Goal: Task Accomplishment & Management: Manage account settings

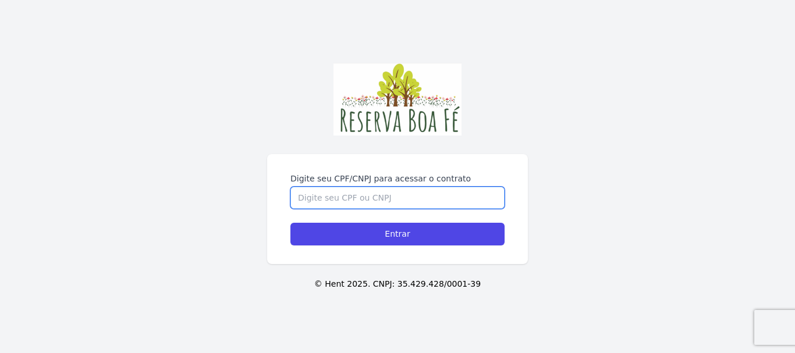
click at [410, 200] on input "Digite seu CPF/CNPJ para acessar o contrato" at bounding box center [397, 198] width 214 height 22
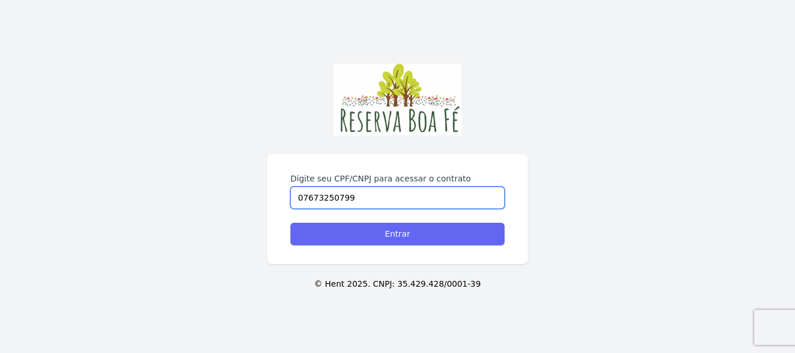
type input "07673250799"
click at [393, 231] on input "Entrar" at bounding box center [397, 234] width 214 height 23
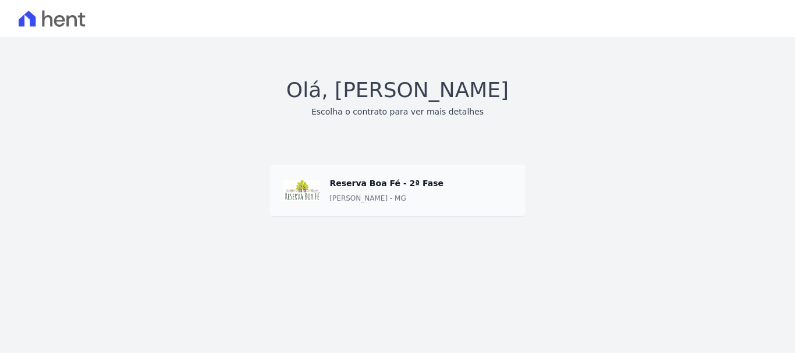
click at [380, 183] on span at bounding box center [396, 190] width 255 height 52
click at [312, 194] on span at bounding box center [396, 190] width 255 height 52
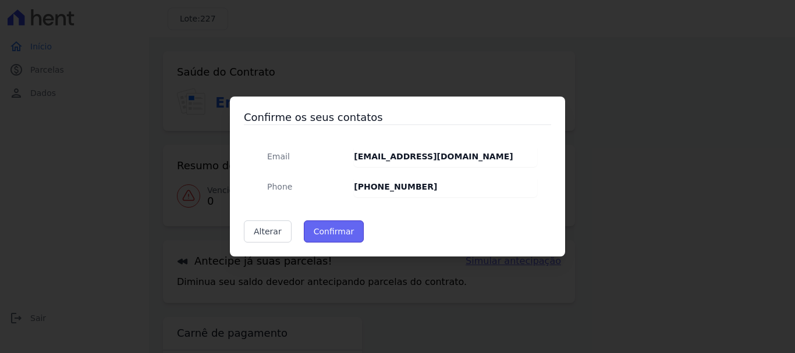
click at [332, 232] on button "Confirmar" at bounding box center [334, 231] width 61 height 22
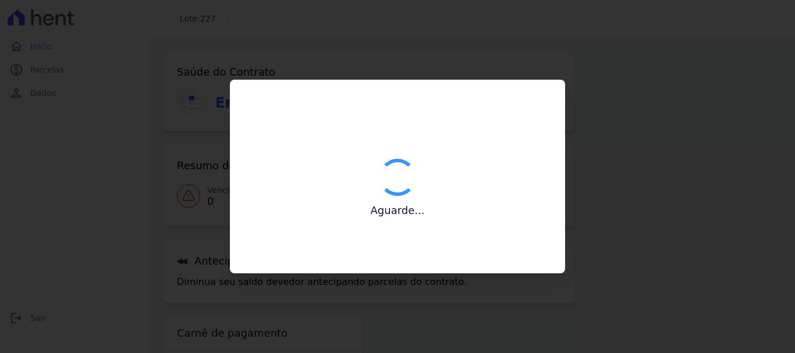
type input "Contatos confirmados com sucesso."
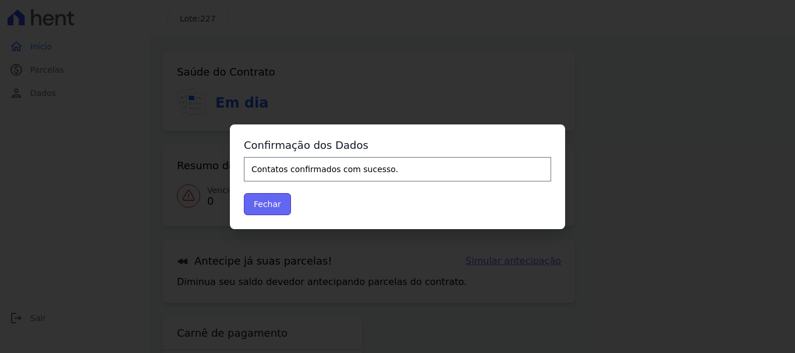
click at [255, 196] on button "Fechar" at bounding box center [267, 204] width 47 height 22
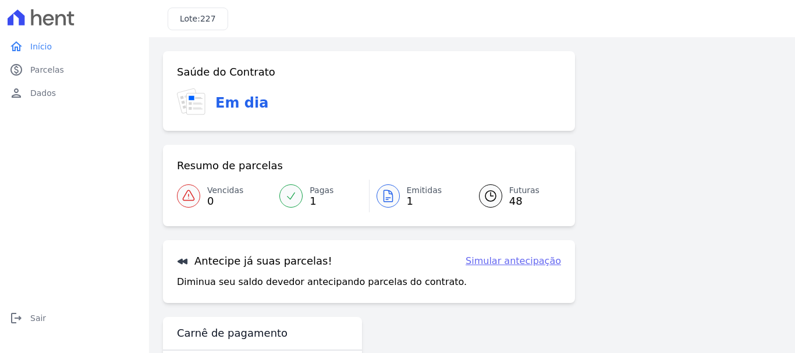
click at [490, 197] on icon at bounding box center [490, 196] width 14 height 14
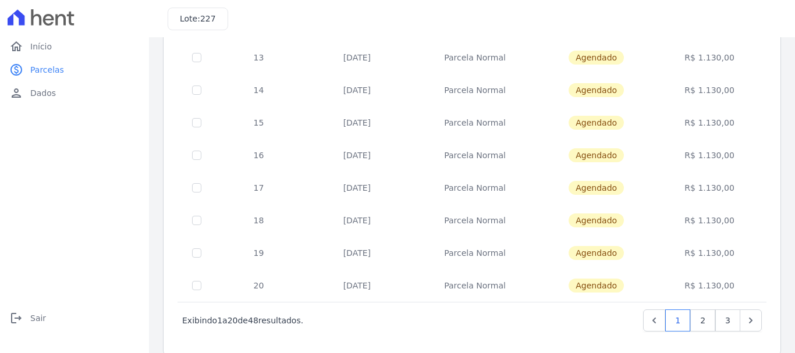
scroll to position [525, 0]
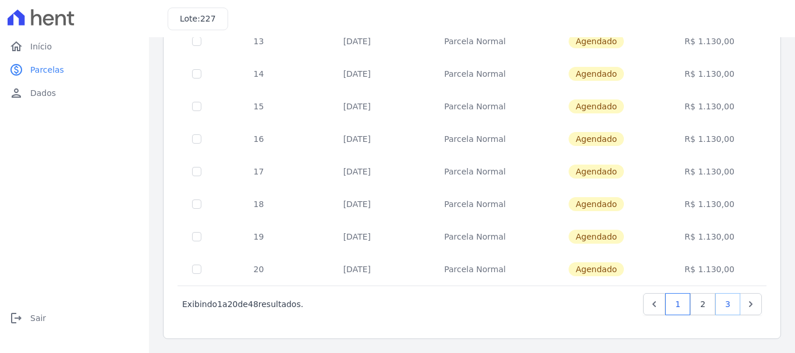
click at [720, 304] on link "3" at bounding box center [727, 304] width 25 height 22
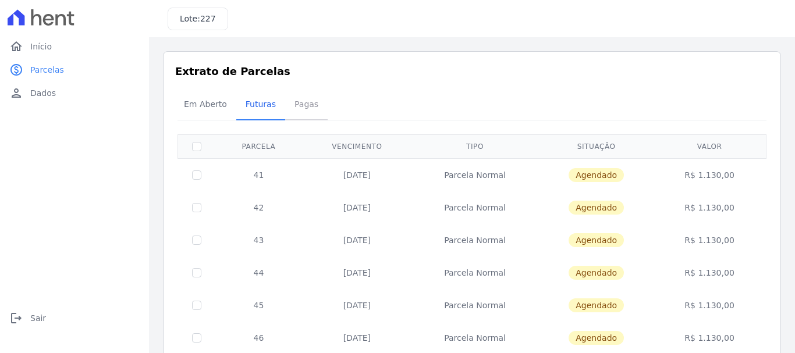
click at [296, 106] on span "Pagas" at bounding box center [306, 103] width 38 height 23
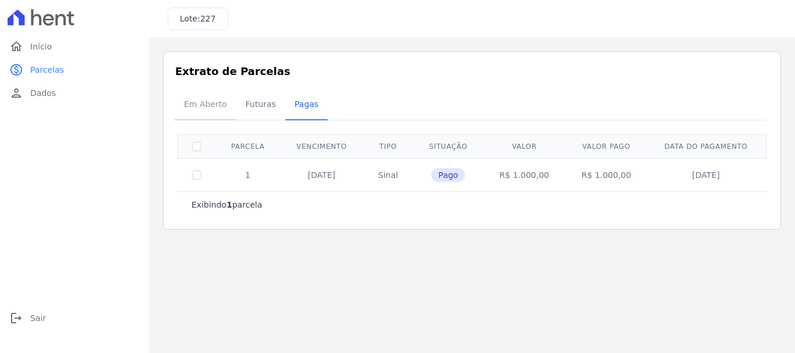
click at [212, 104] on span "Em Aberto" at bounding box center [205, 103] width 57 height 23
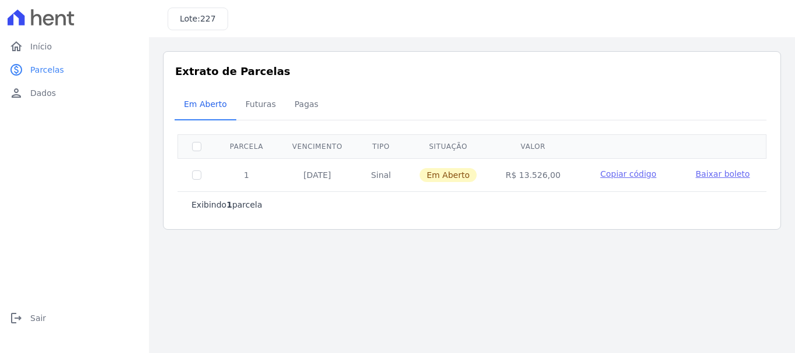
click at [714, 175] on span "Baixar boleto" at bounding box center [722, 173] width 54 height 9
